Goal: Task Accomplishment & Management: Use online tool/utility

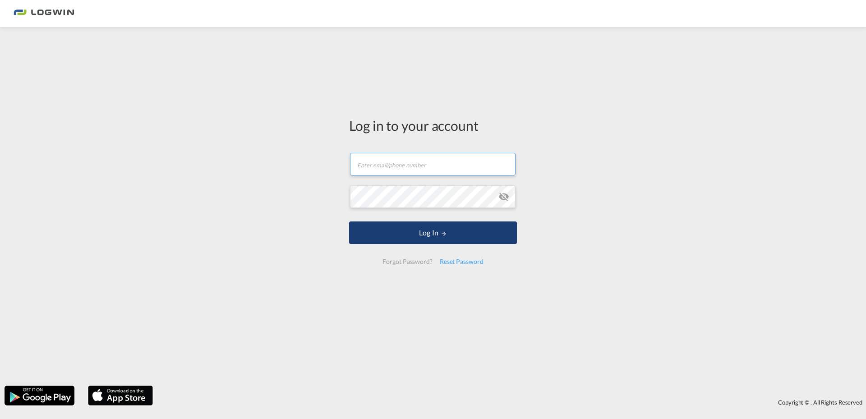
type input "[PERSON_NAME][EMAIL_ADDRESS][PERSON_NAME][DOMAIN_NAME]"
click at [419, 234] on button "Log In" at bounding box center [433, 232] width 168 height 23
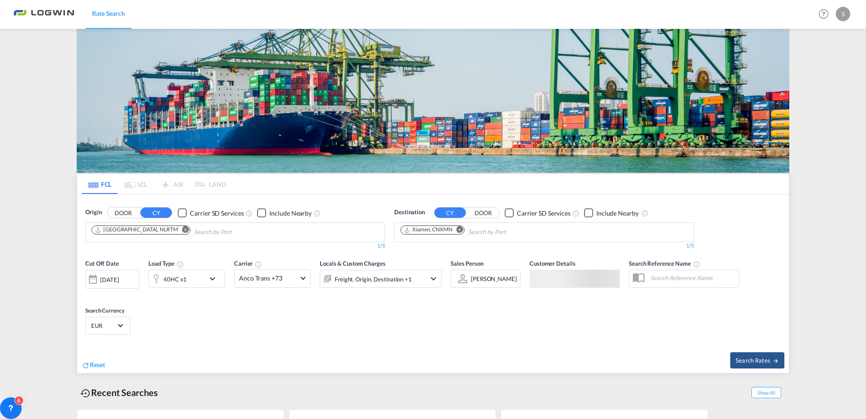
click at [141, 174] on md-pagination-wrapper "FCL LCL AIR LAND" at bounding box center [154, 184] width 144 height 20
click at [138, 174] on md-pagination-wrapper "FCL LCL AIR LAND" at bounding box center [154, 184] width 144 height 20
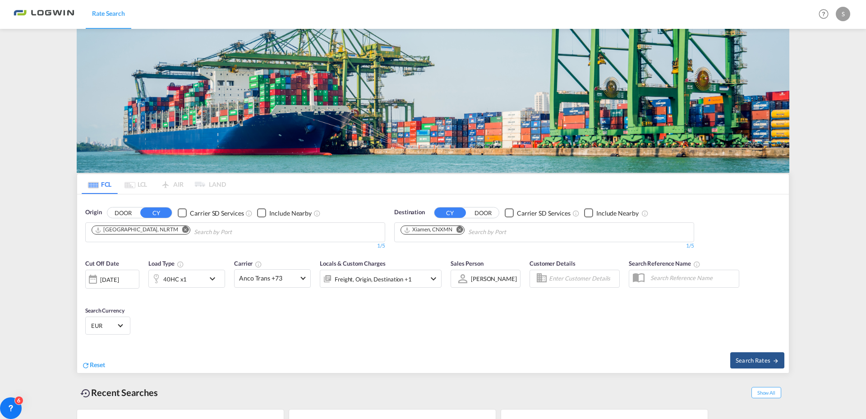
click at [138, 174] on md-pagination-wrapper "FCL LCL AIR LAND" at bounding box center [154, 184] width 144 height 20
drag, startPoint x: 138, startPoint y: 49, endPoint x: 135, endPoint y: 54, distance: 6.1
click at [135, 174] on md-pagination-wrapper "FCL LCL AIR LAND" at bounding box center [154, 184] width 144 height 20
click at [136, 174] on md-pagination-wrapper "FCL LCL AIR LAND" at bounding box center [154, 184] width 144 height 20
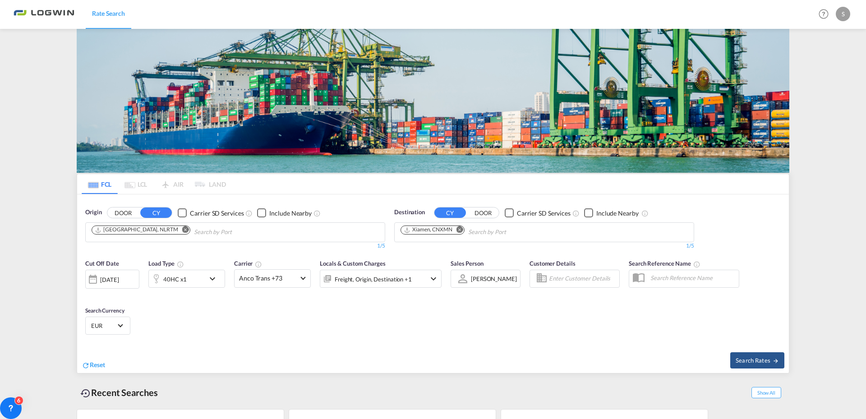
click at [136, 174] on md-tabs "FCL LCL AIR LAND FCL LCL AIR LAND Origin DOOR CY Carrier SD Services Include Ne…" at bounding box center [433, 273] width 712 height 198
click at [138, 174] on md-pagination-wrapper "FCL LCL AIR LAND" at bounding box center [154, 184] width 144 height 20
click at [140, 174] on md-pagination-wrapper "FCL LCL AIR LAND" at bounding box center [154, 184] width 144 height 20
click at [132, 181] on md-pagination-wrapper "FCL LCL AIR LAND" at bounding box center [154, 184] width 144 height 20
